Goal: Task Accomplishment & Management: Manage account settings

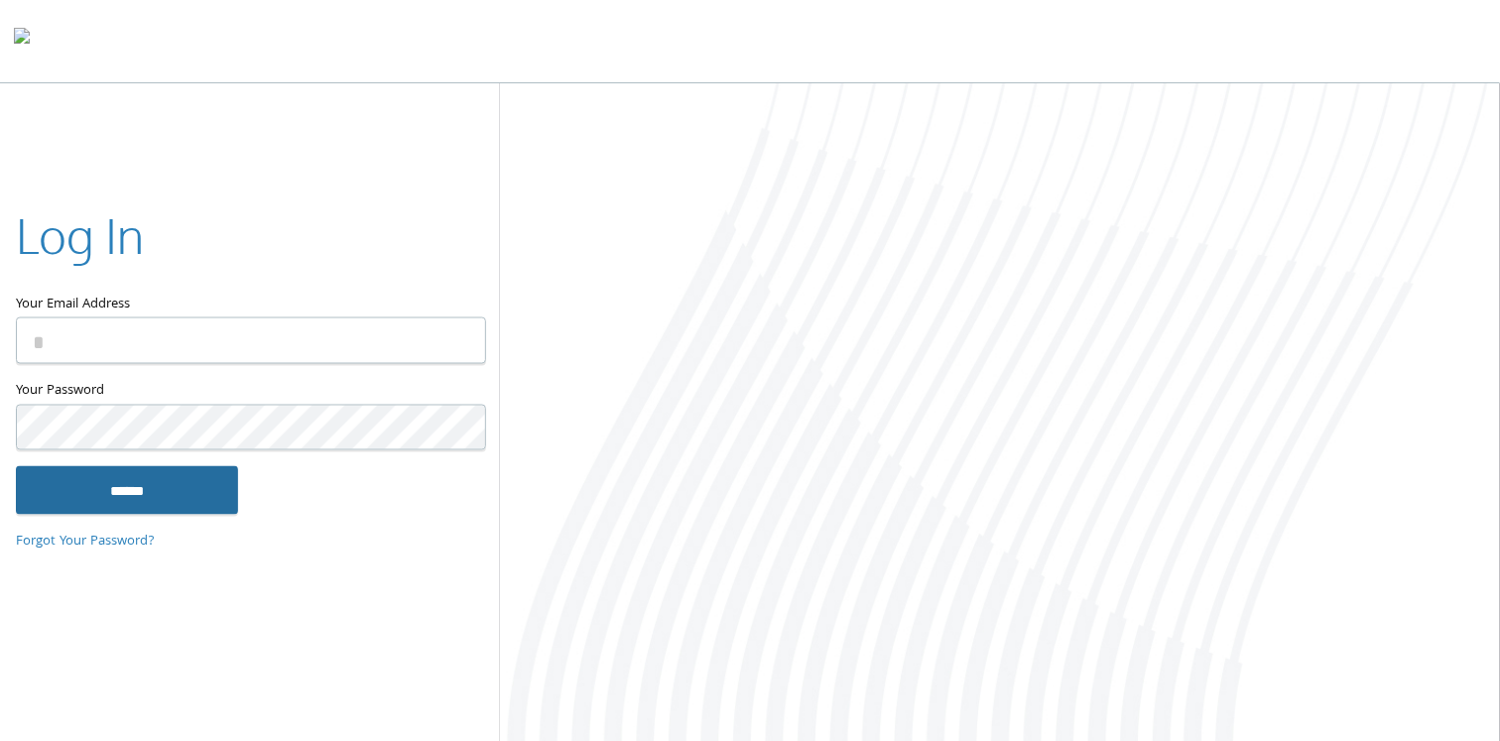
type input "**********"
click at [124, 504] on input "******" at bounding box center [127, 490] width 222 height 48
type input "**********"
click at [171, 508] on input "******" at bounding box center [127, 490] width 222 height 48
